Goal: Navigation & Orientation: Find specific page/section

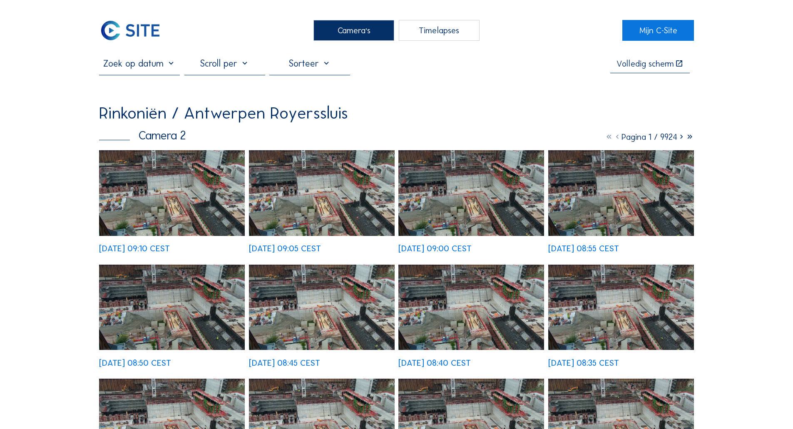
click at [332, 27] on div "Camera's" at bounding box center [353, 30] width 81 height 21
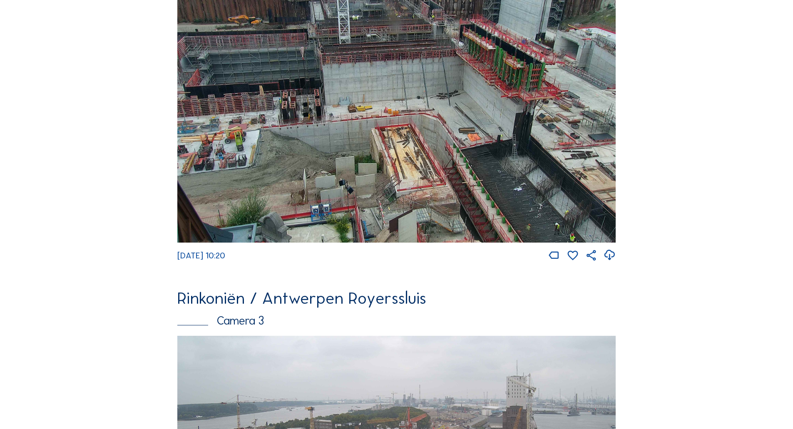
scroll to position [500, 0]
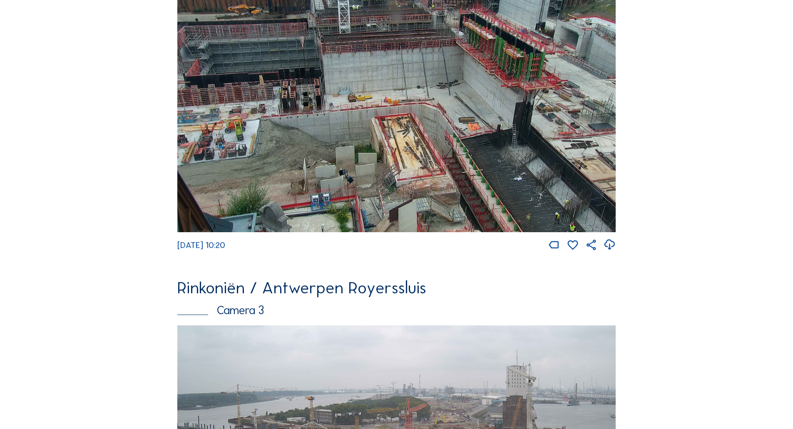
click at [520, 173] on img at bounding box center [396, 103] width 438 height 257
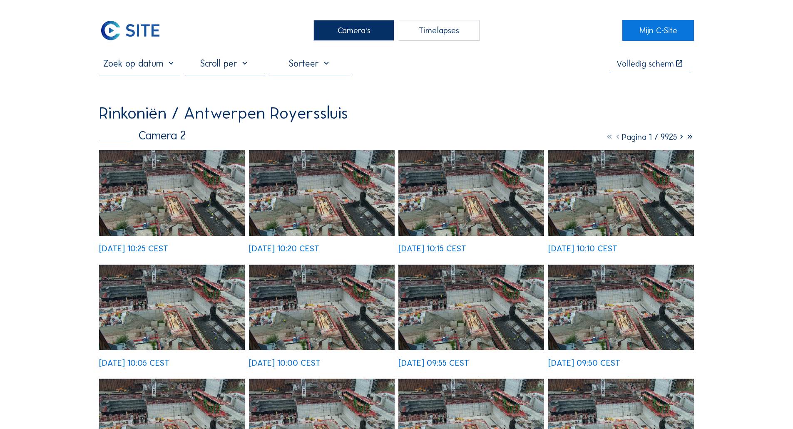
click at [172, 265] on div "[DATE] 10:05 CEST" at bounding box center [172, 316] width 146 height 102
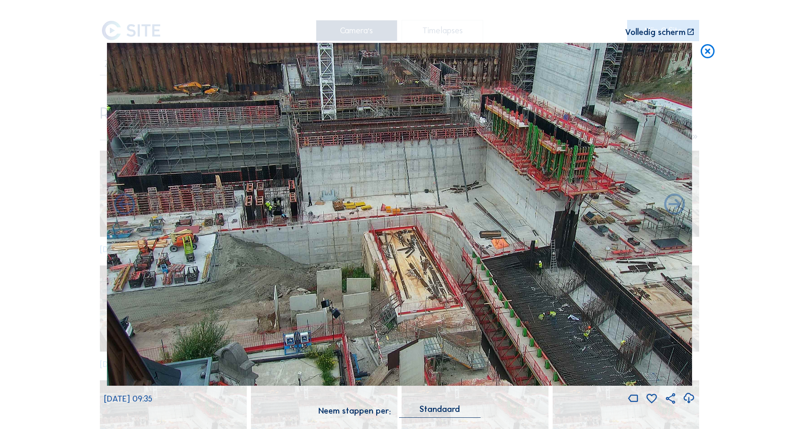
click at [711, 53] on icon at bounding box center [707, 51] width 17 height 17
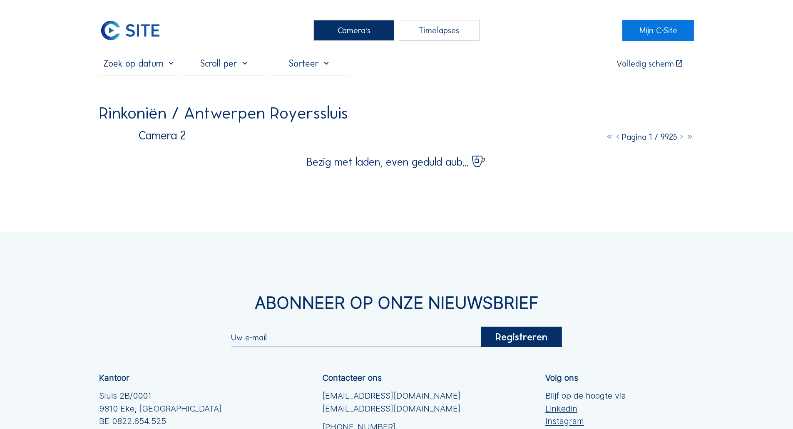
click at [68, 137] on div "Camera's Timelapses Mijn C-Site Volledig scherm Rinkoniën / Antwerpen Royersslu…" at bounding box center [396, 286] width 793 height 572
